Goal: Transaction & Acquisition: Purchase product/service

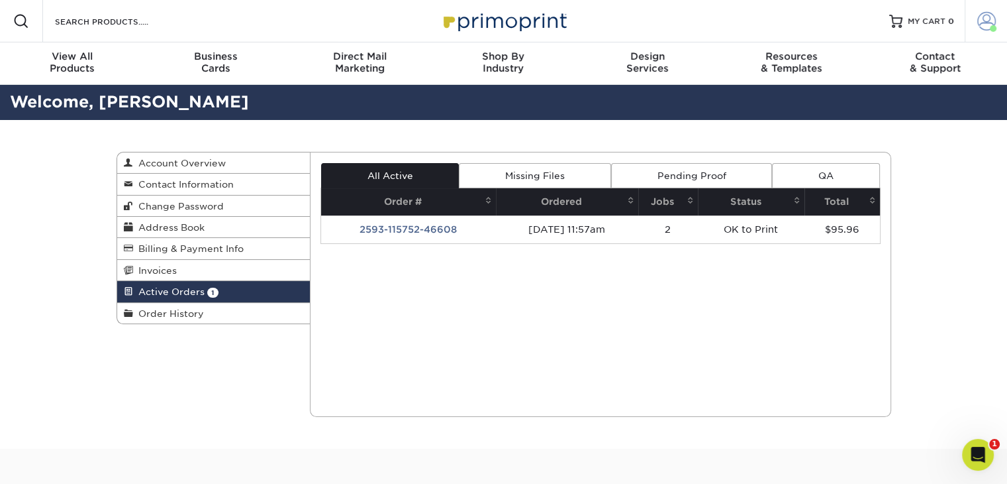
click at [981, 22] on span at bounding box center [987, 21] width 19 height 19
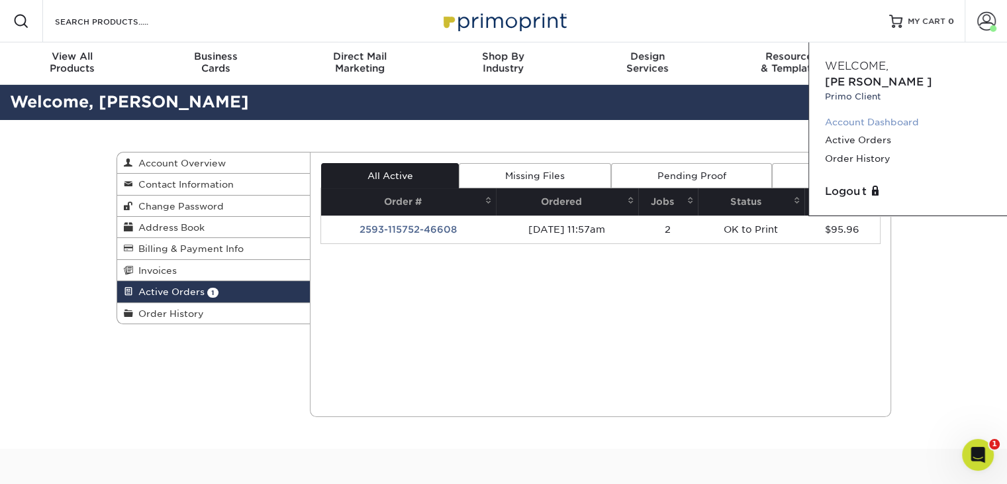
click at [872, 113] on link "Account Dashboard" at bounding box center [908, 122] width 166 height 18
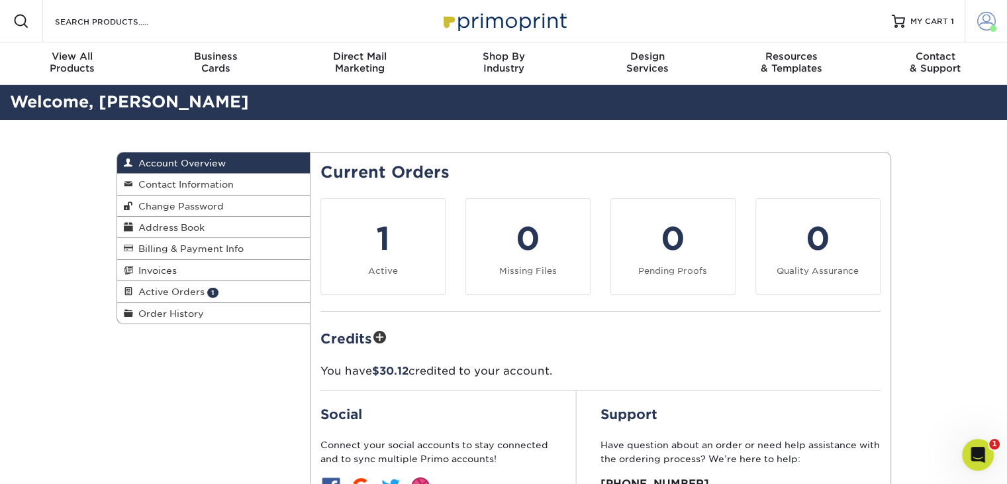
click at [984, 27] on span at bounding box center [987, 21] width 19 height 19
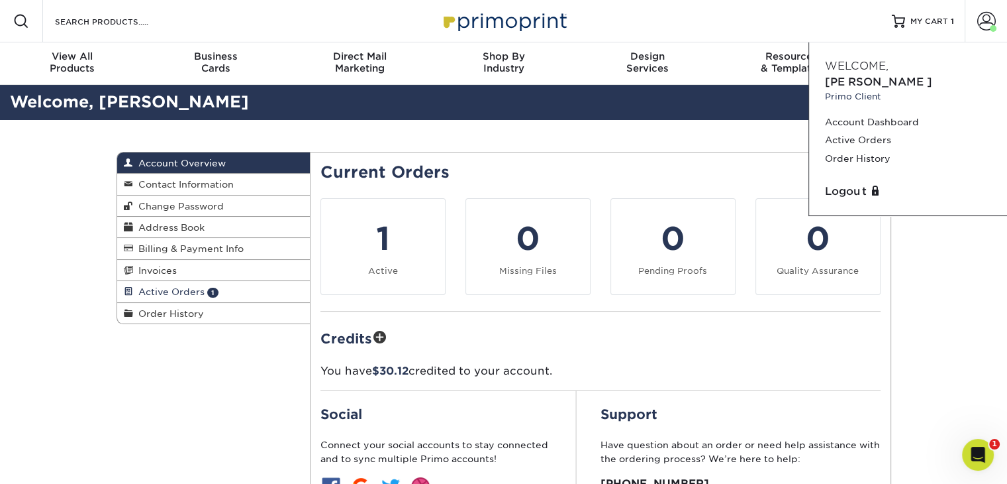
click at [166, 291] on span "Active Orders" at bounding box center [169, 291] width 72 height 11
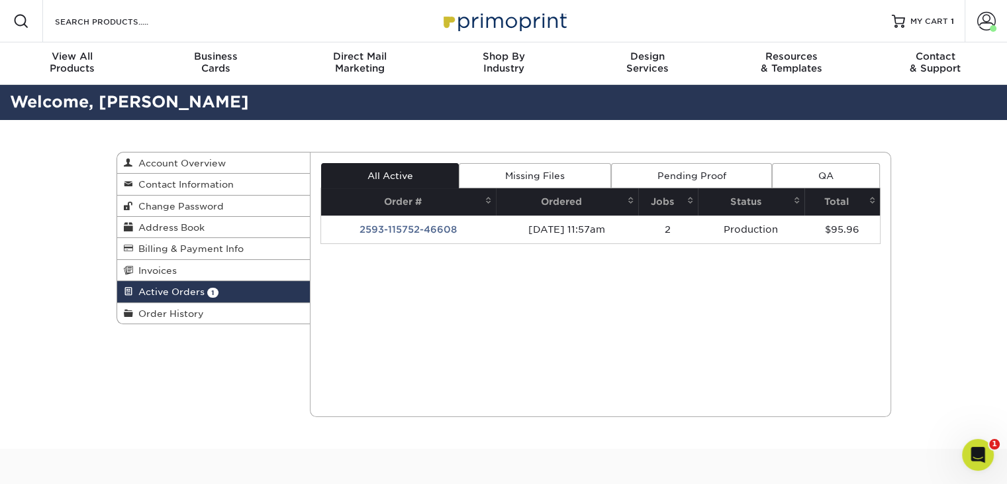
click at [694, 176] on link "Pending Proof" at bounding box center [691, 175] width 161 height 25
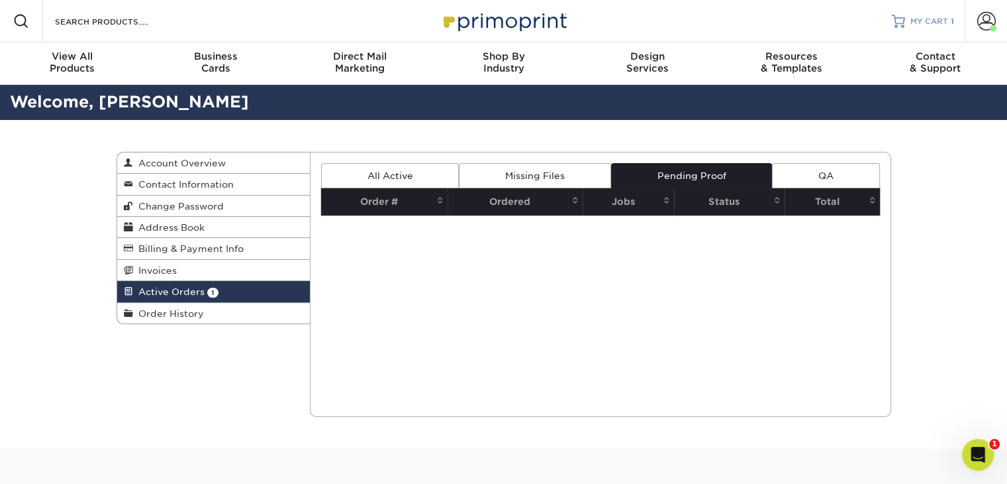
click at [937, 23] on span "MY CART" at bounding box center [930, 21] width 38 height 11
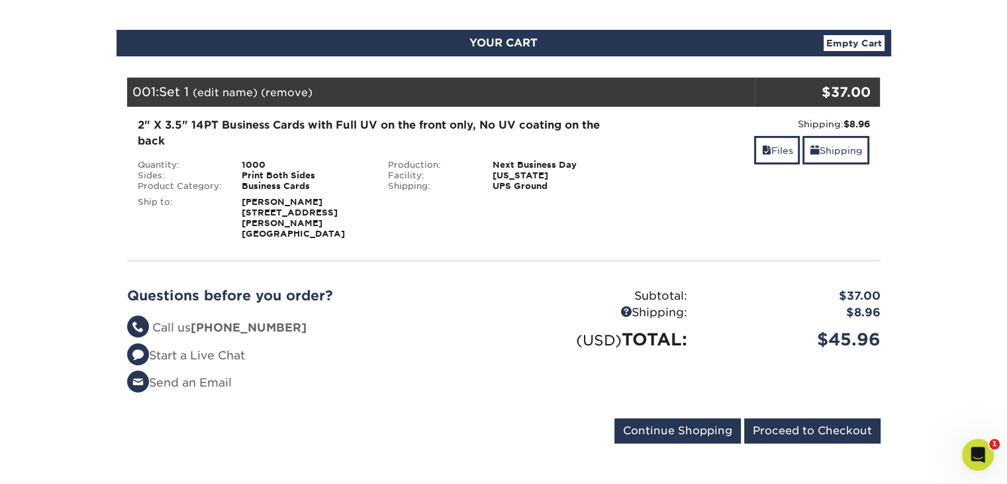
scroll to position [132, 0]
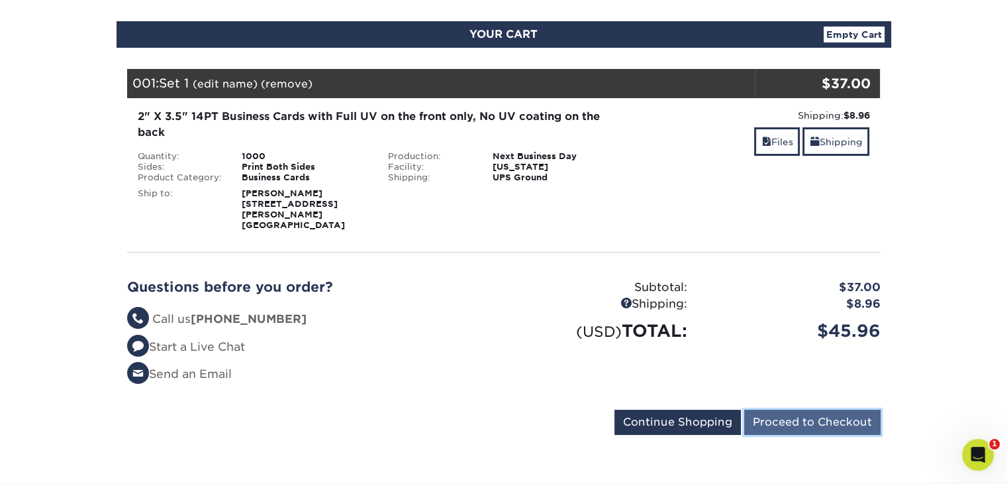
click at [815, 414] on input "Proceed to Checkout" at bounding box center [813, 421] width 136 height 25
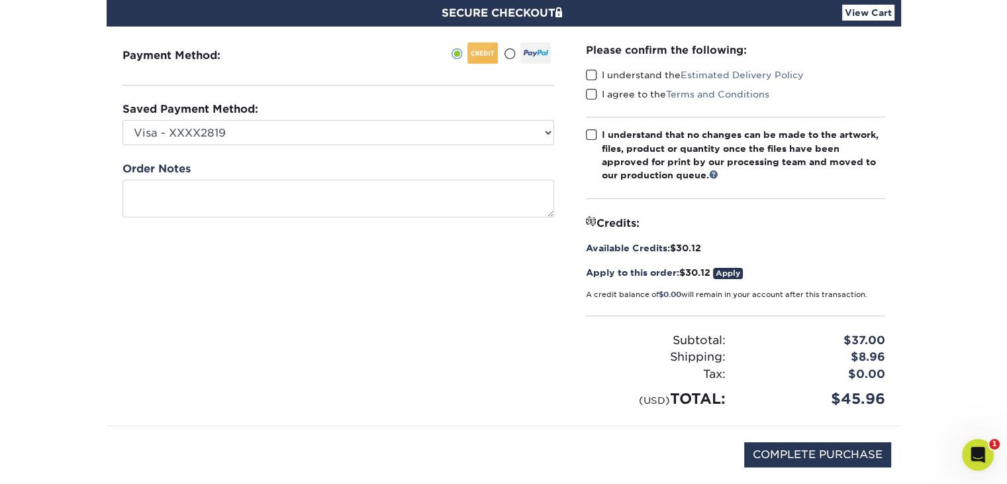
scroll to position [132, 0]
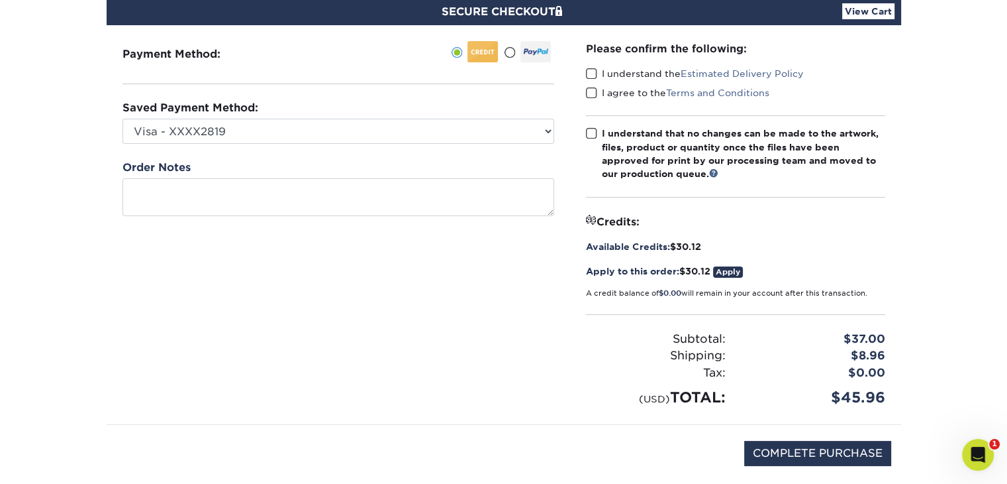
click at [591, 72] on span at bounding box center [591, 74] width 11 height 13
click at [0, 0] on input "I understand the Estimated Delivery Policy" at bounding box center [0, 0] width 0 height 0
click at [593, 93] on span at bounding box center [591, 93] width 11 height 13
click at [0, 0] on input "I agree to the Terms and Conditions" at bounding box center [0, 0] width 0 height 0
click at [593, 136] on span at bounding box center [591, 133] width 11 height 13
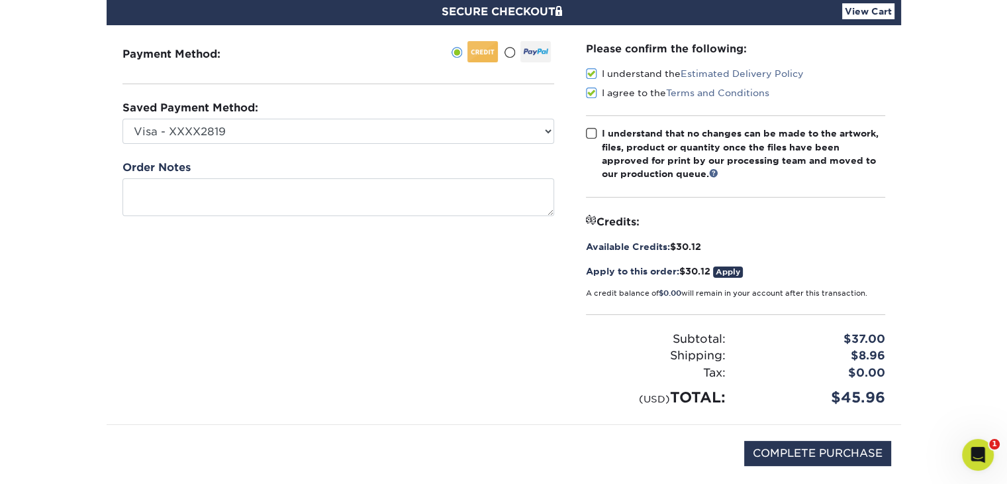
click at [0, 0] on input "I understand that no changes can be made to the artwork, files, product or quan…" at bounding box center [0, 0] width 0 height 0
click at [731, 269] on link "Apply" at bounding box center [728, 271] width 30 height 11
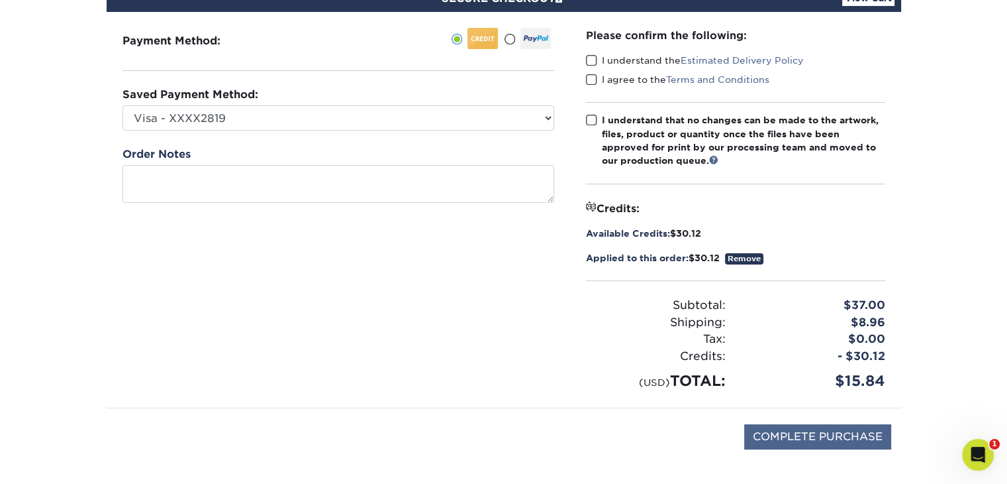
scroll to position [66, 0]
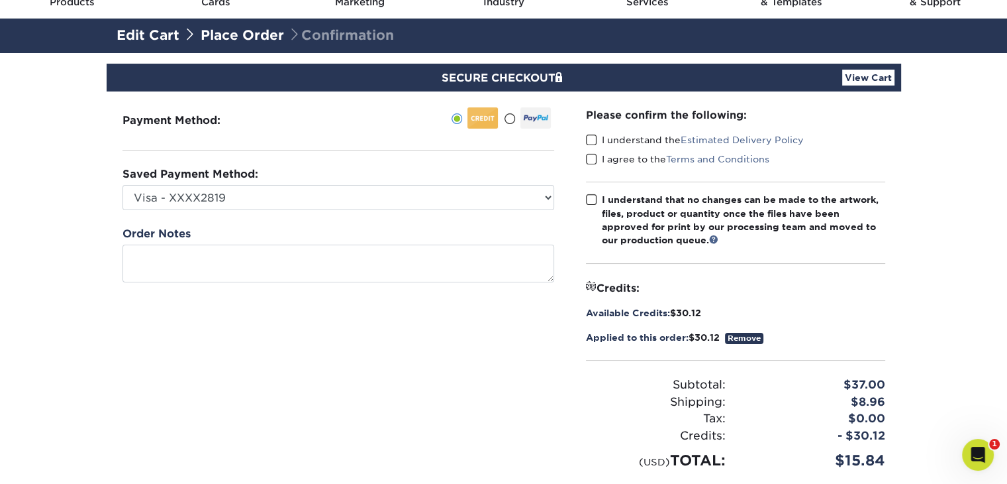
click at [593, 140] on span at bounding box center [591, 140] width 11 height 13
click at [0, 0] on input "I understand the Estimated Delivery Policy" at bounding box center [0, 0] width 0 height 0
click at [588, 161] on span at bounding box center [591, 159] width 11 height 13
click at [0, 0] on input "I agree to the Terms and Conditions" at bounding box center [0, 0] width 0 height 0
click at [588, 199] on span at bounding box center [591, 199] width 11 height 13
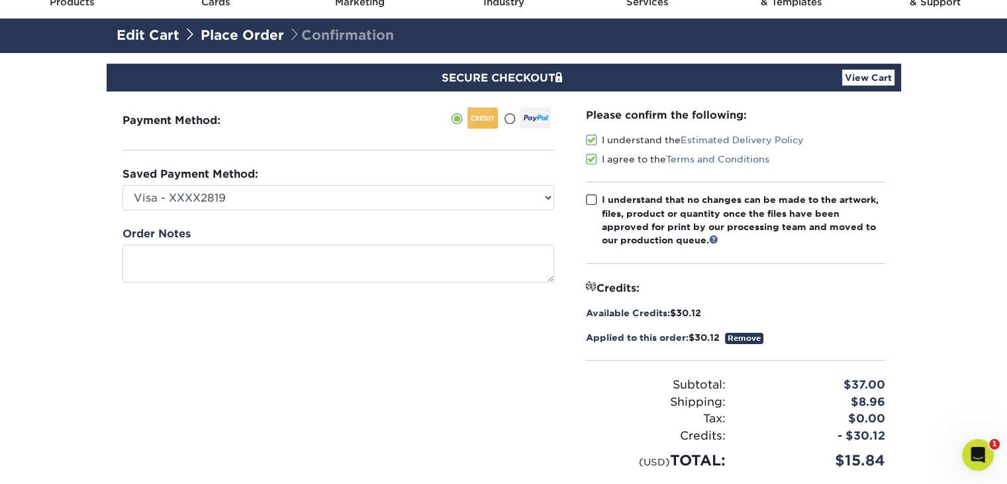
click at [0, 0] on input "I understand that no changes can be made to the artwork, files, product or quan…" at bounding box center [0, 0] width 0 height 0
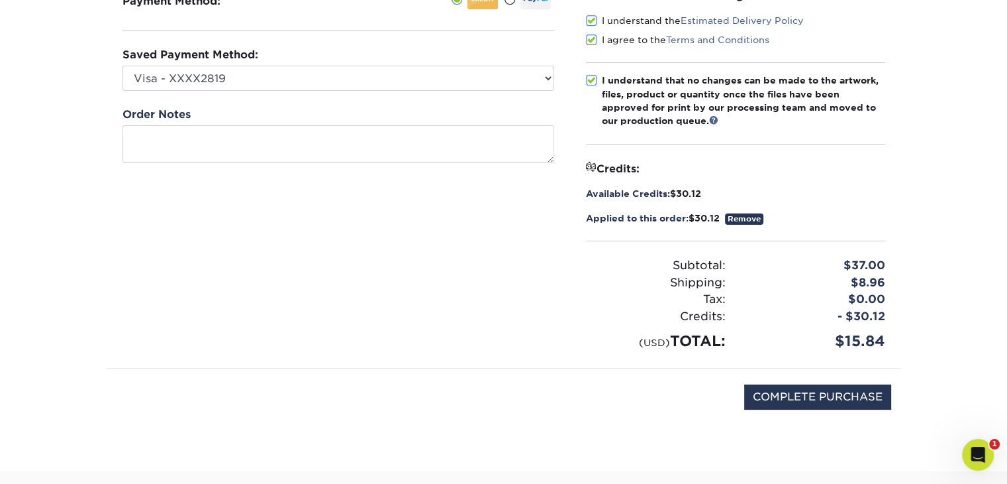
scroll to position [265, 0]
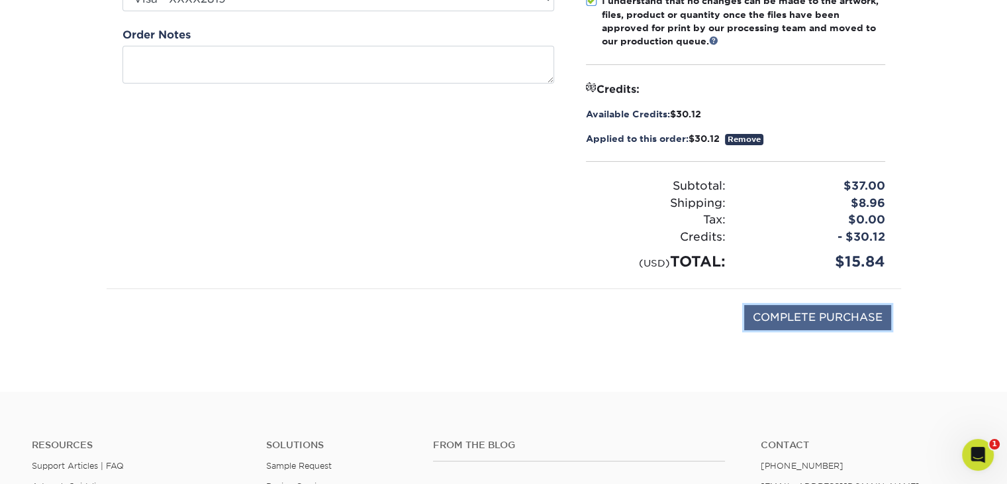
click at [848, 319] on input "COMPLETE PURCHASE" at bounding box center [818, 317] width 147 height 25
type input "PROCESSING, PLEASE WAIT..."
